Goal: Information Seeking & Learning: Learn about a topic

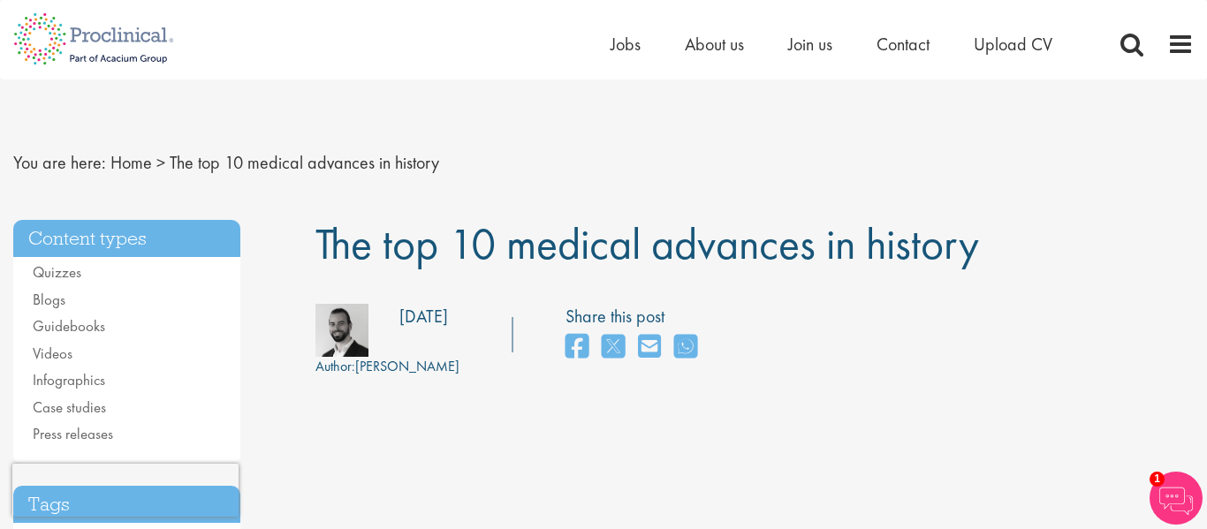
drag, startPoint x: 315, startPoint y: 253, endPoint x: 1048, endPoint y: 246, distance: 733.2
click at [1048, 246] on h1 "The top 10 medical advances in history" at bounding box center [754, 244] width 879 height 49
copy span "The top 10 medical advances in history"
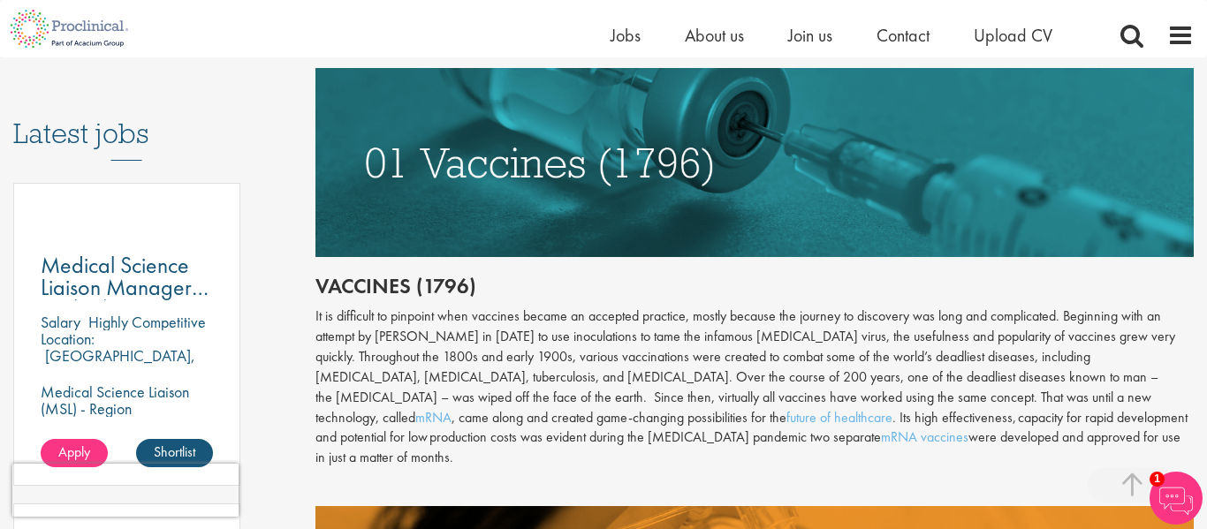
scroll to position [883, 0]
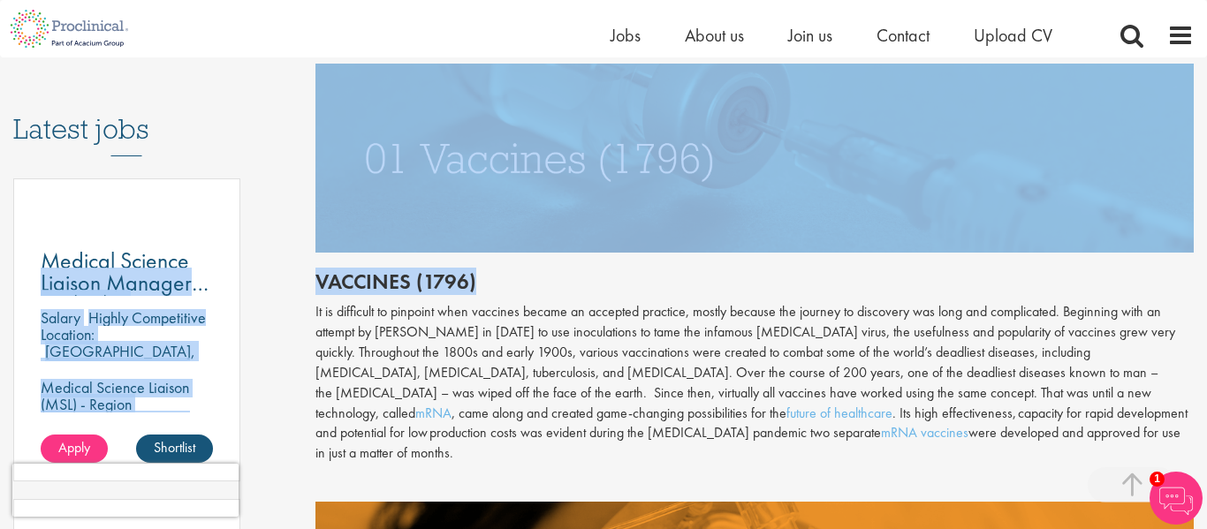
drag, startPoint x: 295, startPoint y: 262, endPoint x: 516, endPoint y: 280, distance: 221.5
click at [516, 280] on h2 "Vaccines (1796)" at bounding box center [754, 281] width 879 height 23
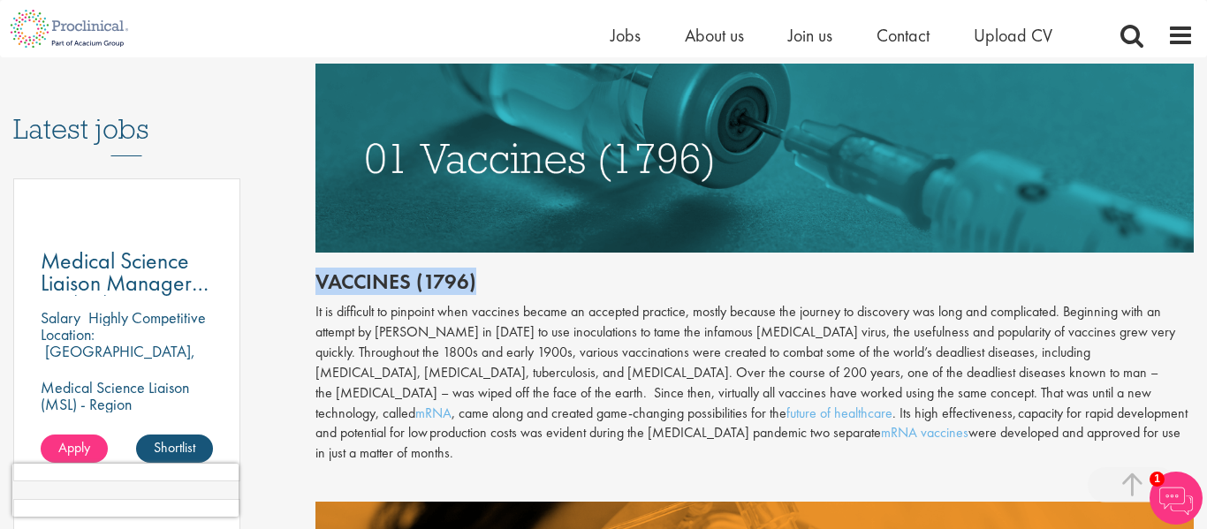
drag, startPoint x: 482, startPoint y: 283, endPoint x: 316, endPoint y: 290, distance: 166.2
click at [316, 290] on h2 "Vaccines (1796)" at bounding box center [754, 281] width 879 height 23
copy h2 "Vaccines (1796)"
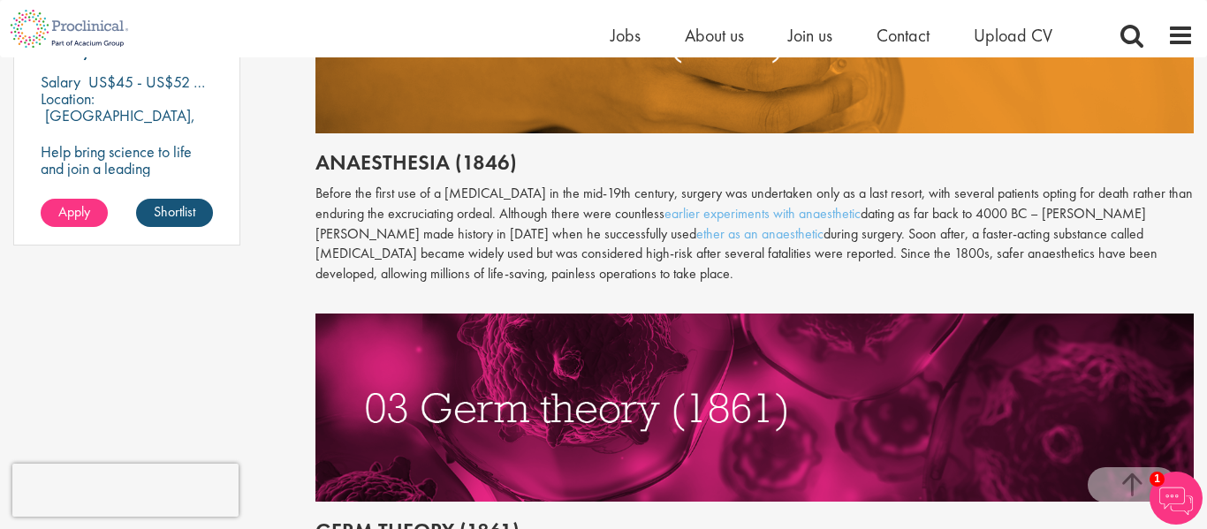
scroll to position [1449, 0]
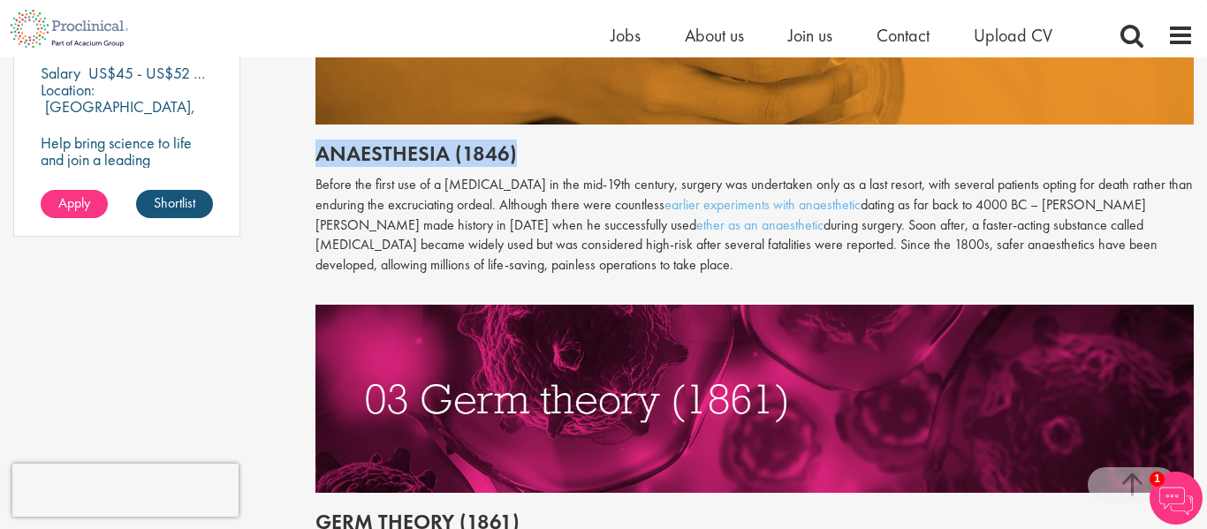
drag, startPoint x: 318, startPoint y: 130, endPoint x: 550, endPoint y: 136, distance: 232.4
click at [550, 142] on h2 "Anaesthesia (1846)" at bounding box center [754, 153] width 879 height 23
copy h2 "Anaesthesia (1846)"
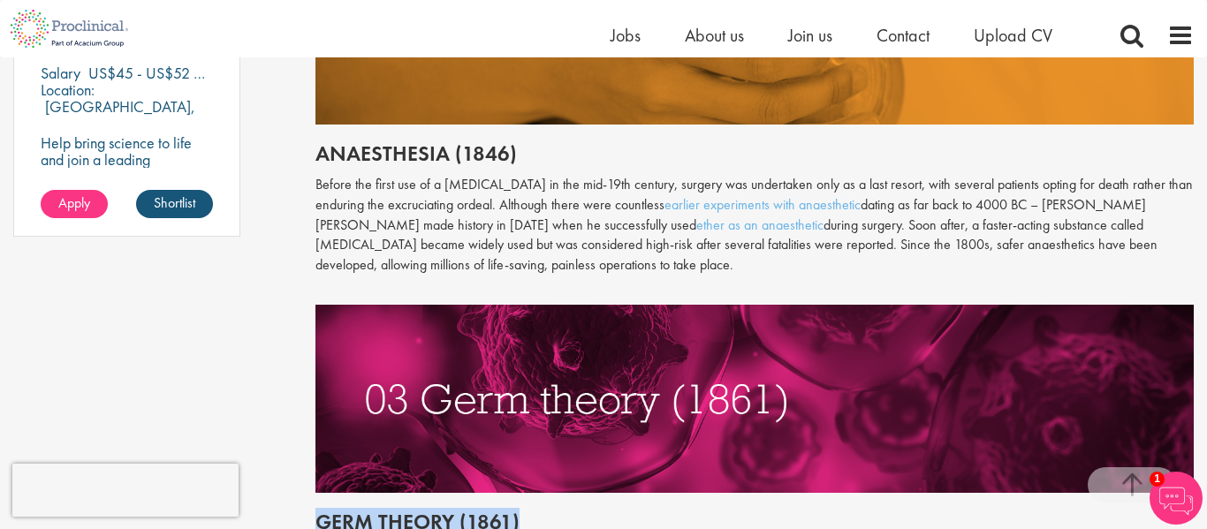
drag, startPoint x: 309, startPoint y: 496, endPoint x: 549, endPoint y: 489, distance: 239.5
copy h2 "Germ theory (1861)"
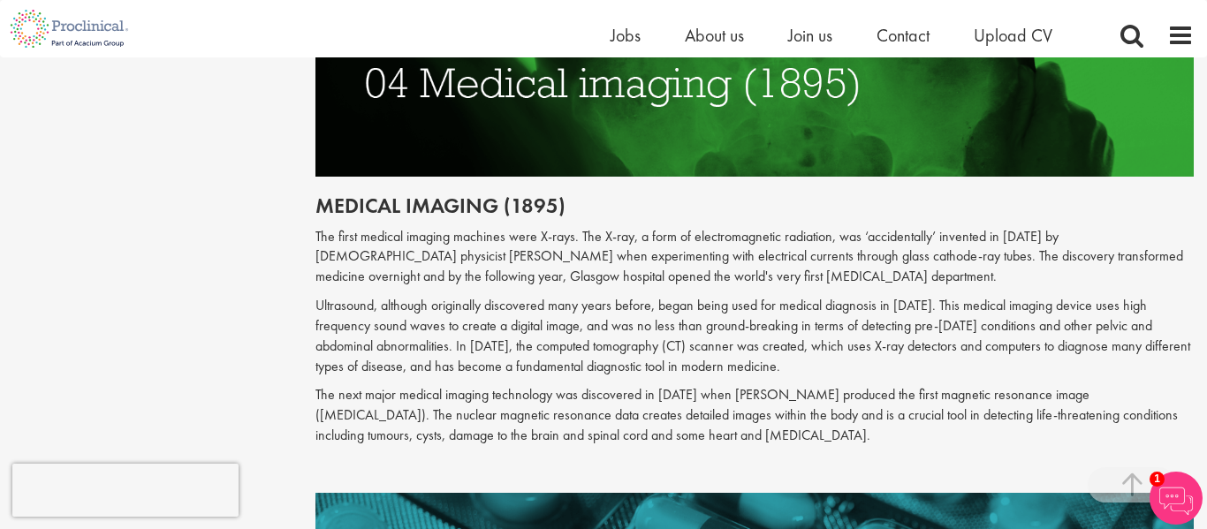
scroll to position [2155, 0]
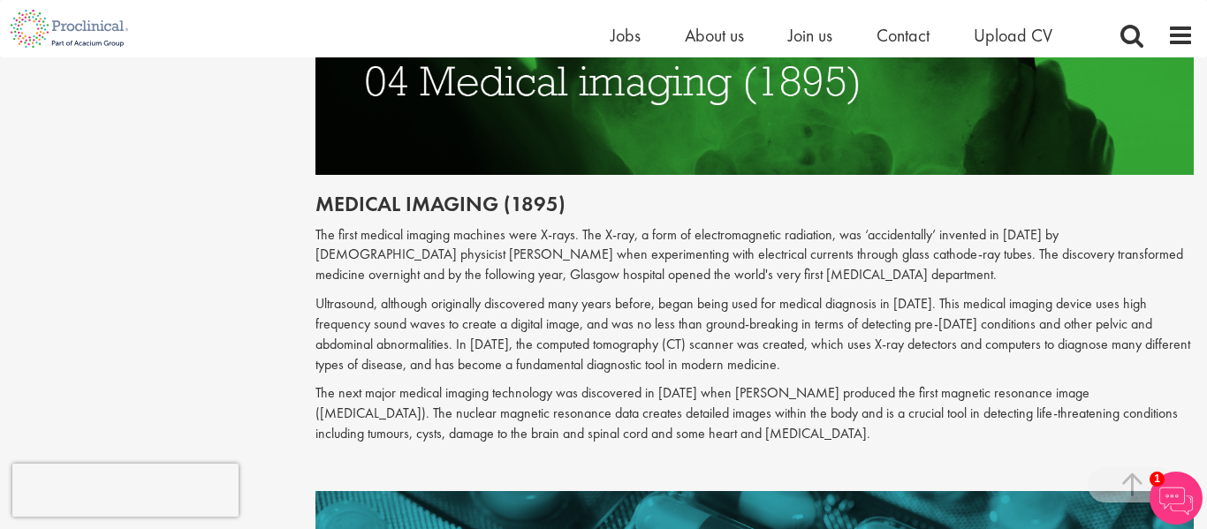
click at [289, 168] on div "Content types Quizzes Blogs Guidebooks Videos Infographics Case studies Press r…" at bounding box center [603, 494] width 1207 height 4920
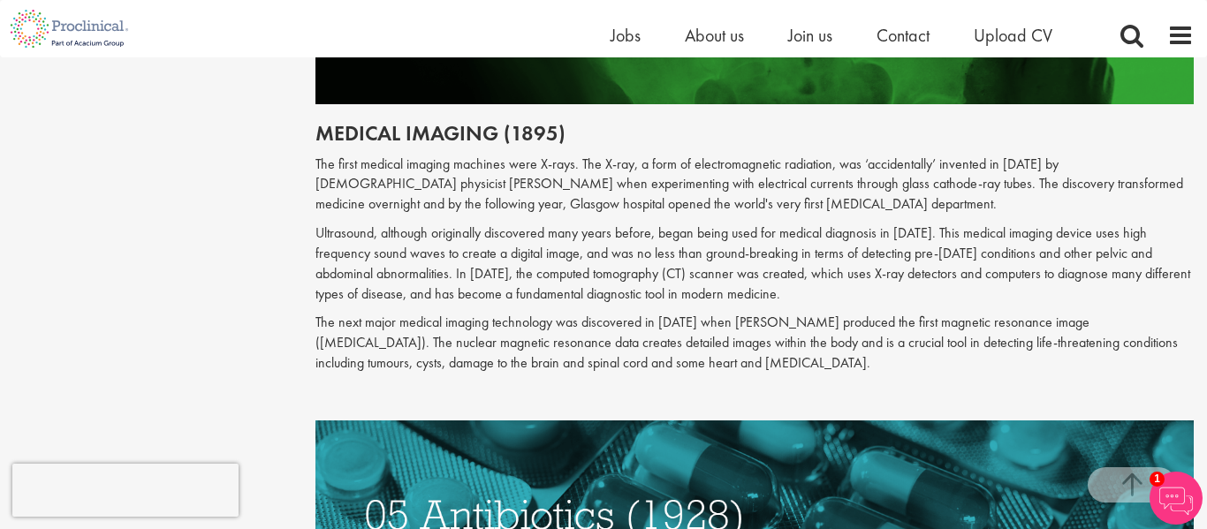
scroll to position [2191, 0]
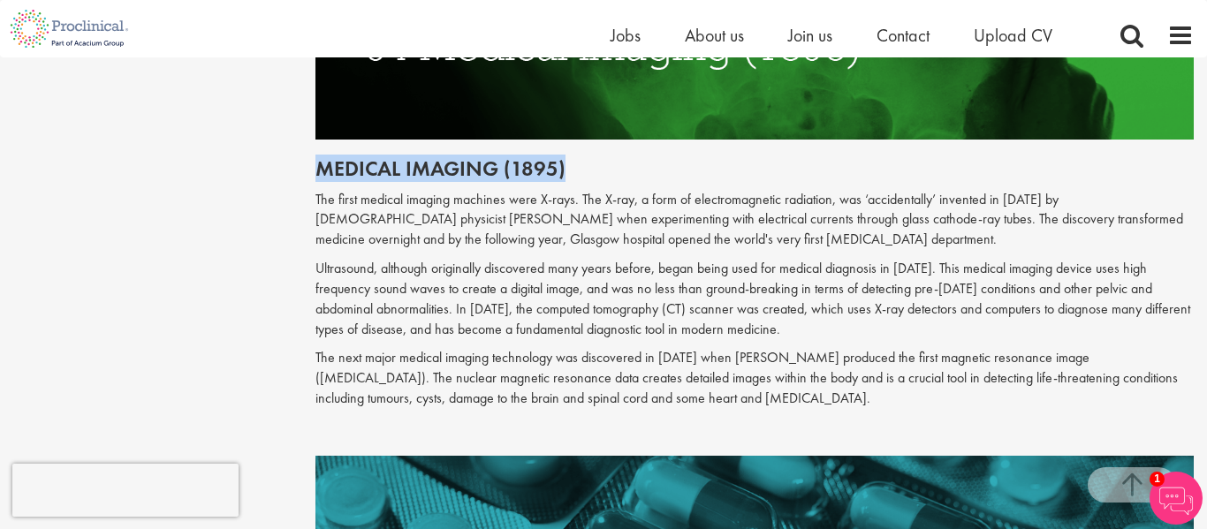
drag, startPoint x: 310, startPoint y: 111, endPoint x: 620, endPoint y: 123, distance: 310.2
click at [620, 123] on div "The top 10 medical advances in history Author: [PERSON_NAME] Posting date: [DAT…" at bounding box center [754, 458] width 905 height 4902
copy h2 "Medical imaging (1895)"
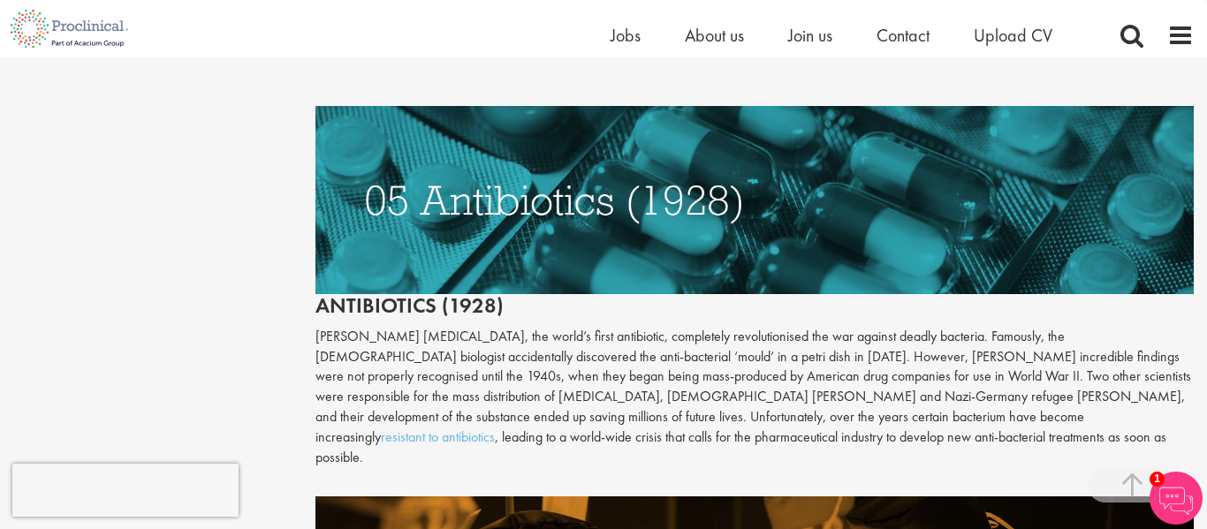
scroll to position [2579, 0]
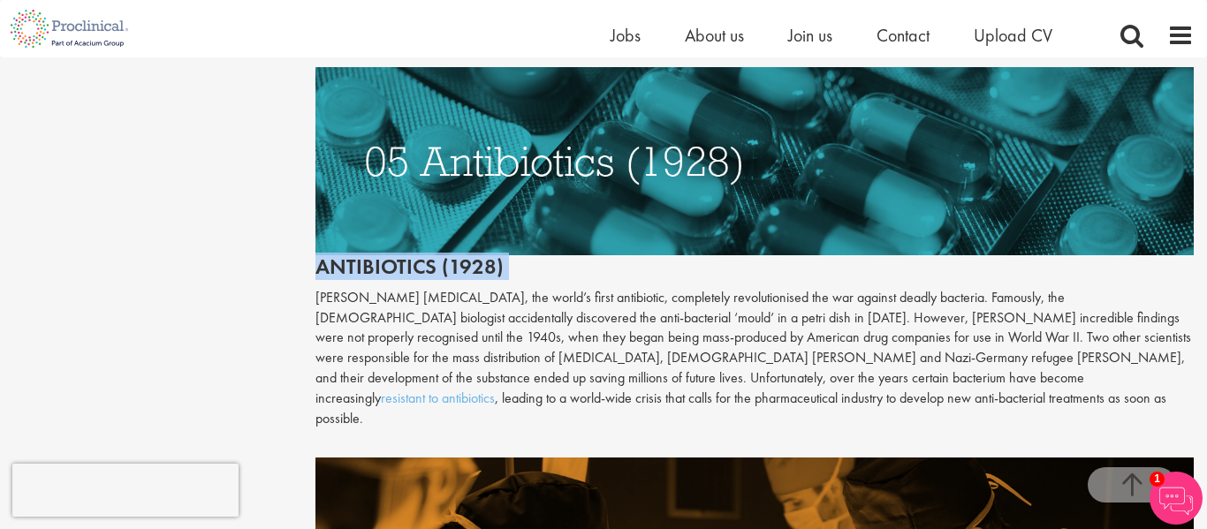
drag, startPoint x: 311, startPoint y: 242, endPoint x: 282, endPoint y: 213, distance: 41.2
click at [282, 213] on div "Content types Quizzes Blogs Guidebooks Videos Infographics Case studies Press r…" at bounding box center [603, 70] width 1207 height 4920
copy div "Antibiotics (1928)"
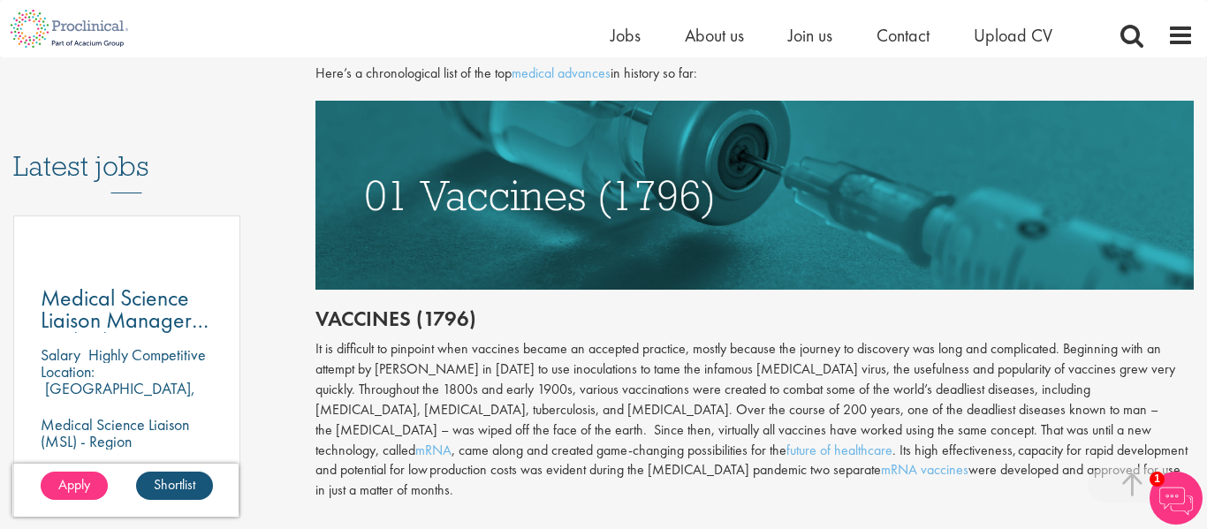
scroll to position [848, 0]
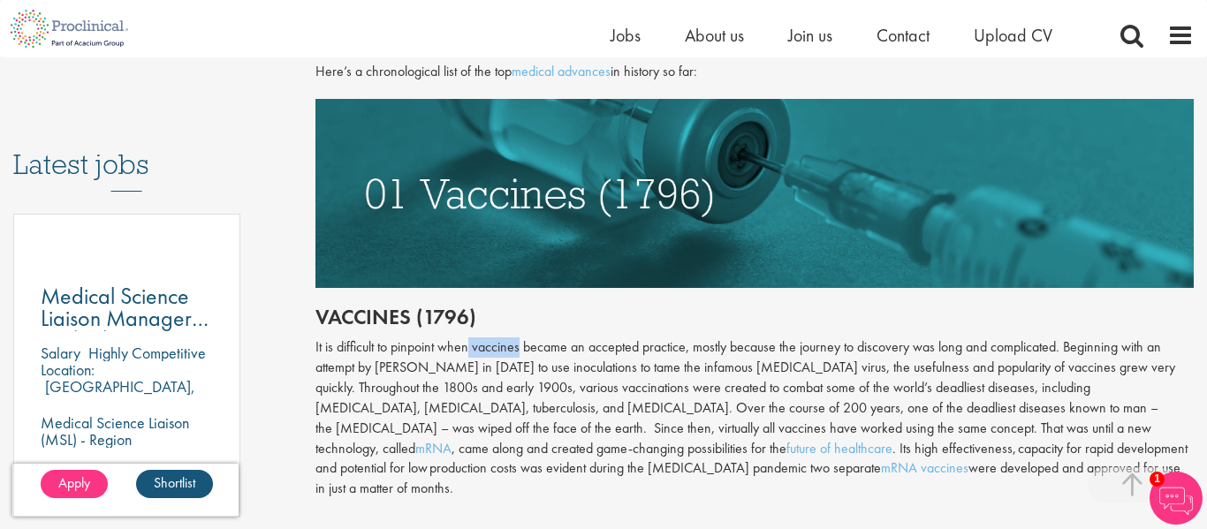
drag, startPoint x: 469, startPoint y: 349, endPoint x: 518, endPoint y: 350, distance: 48.6
click at [518, 350] on div "It is difficult to pinpoint when vaccines became an accepted practice, mostly b…" at bounding box center [754, 418] width 879 height 162
copy div "vaccines"
click at [521, 372] on div "It is difficult to pinpoint when vaccines became an accepted practice, mostly b…" at bounding box center [754, 418] width 879 height 162
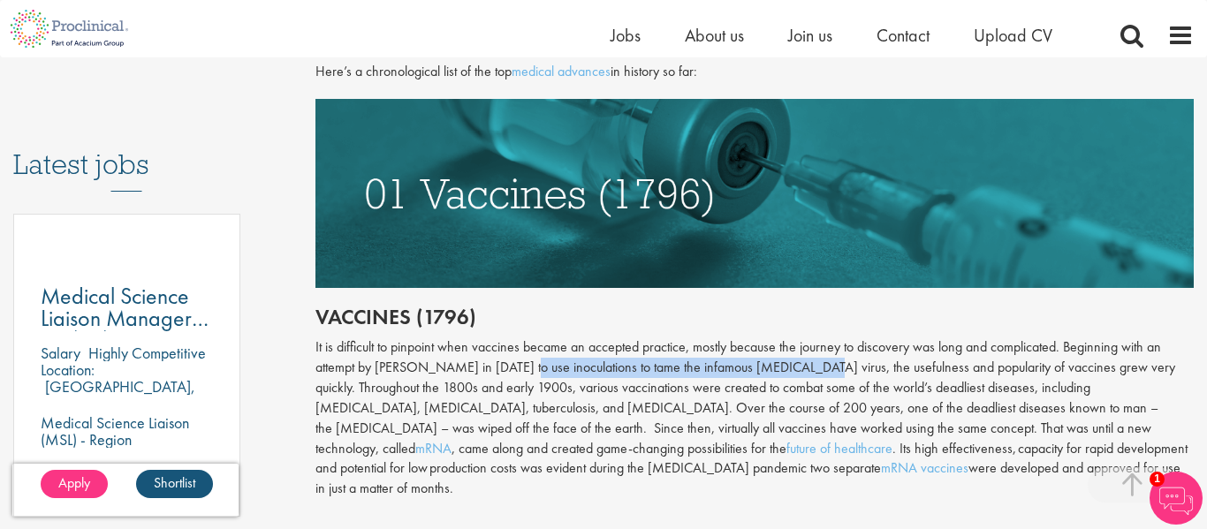
drag, startPoint x: 521, startPoint y: 372, endPoint x: 804, endPoint y: 372, distance: 282.7
click at [804, 372] on div "It is difficult to pinpoint when vaccines became an accepted practice, mostly b…" at bounding box center [754, 418] width 879 height 162
copy div "use inoculations to tame the infamous [MEDICAL_DATA] virus"
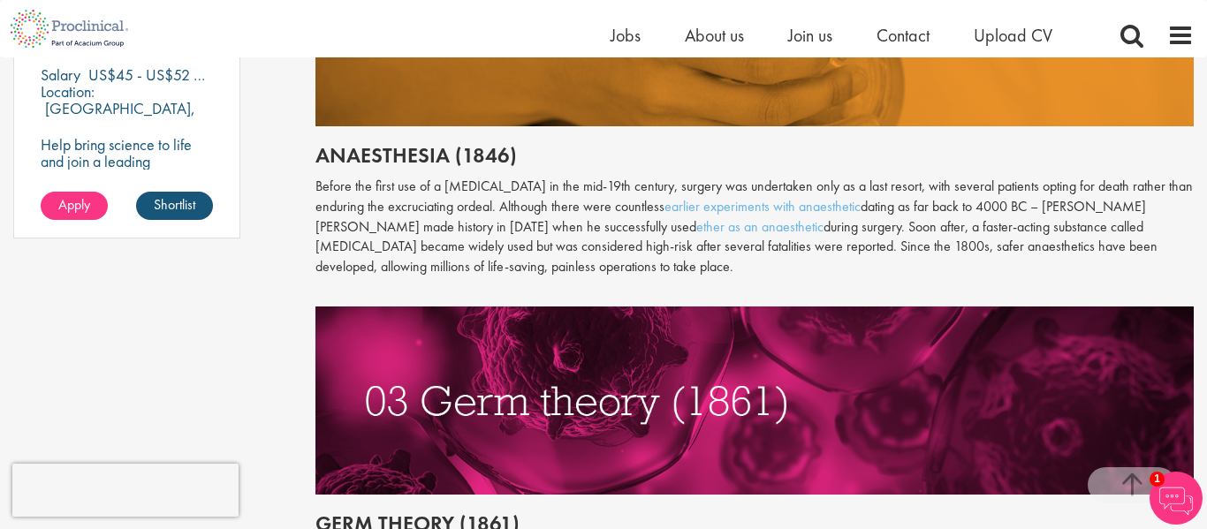
scroll to position [1449, 0]
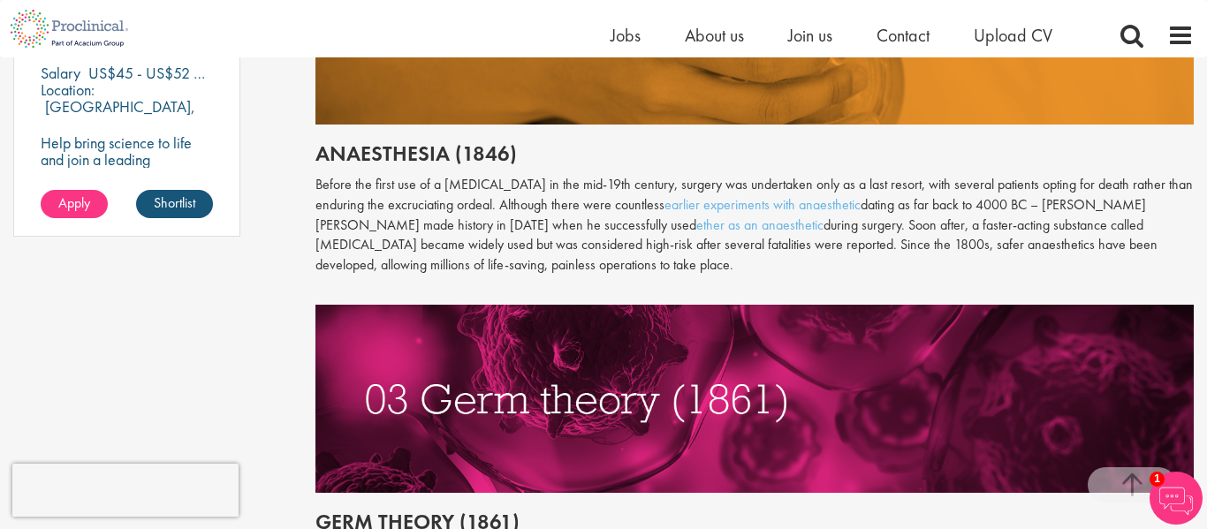
click at [316, 175] on p "Before the first use of a [MEDICAL_DATA] in the mid-19th century, surgery was u…" at bounding box center [754, 225] width 879 height 101
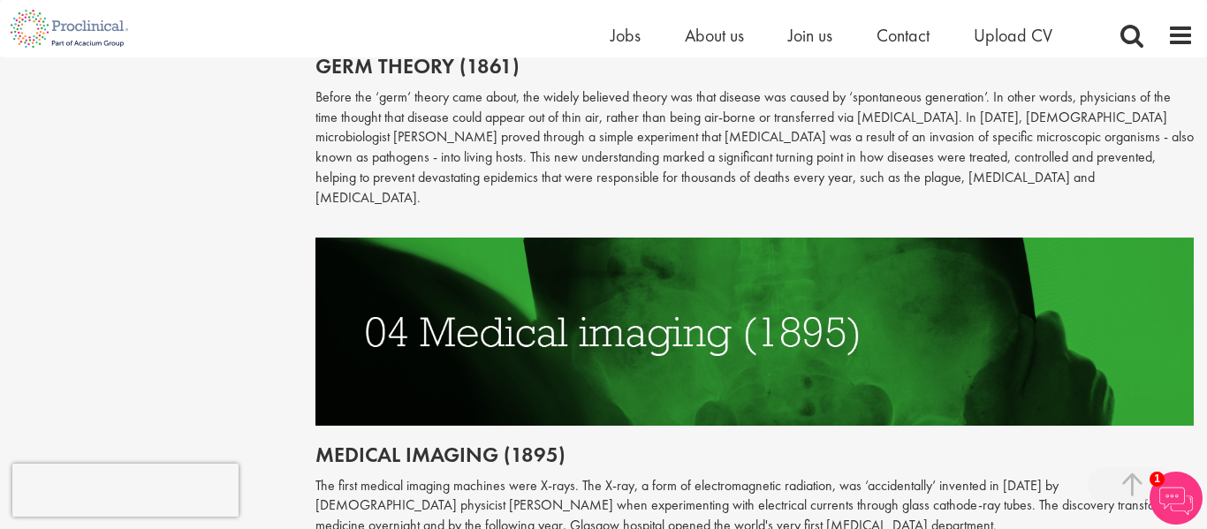
scroll to position [1943, 0]
